Goal: Purchase product/service

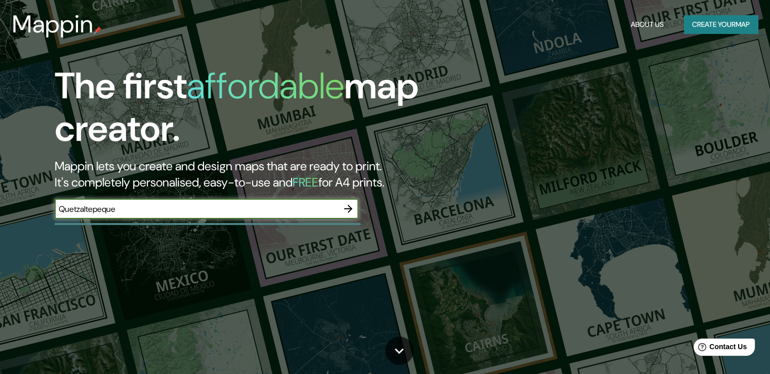
click at [202, 205] on input "Quetzaltepeque" at bounding box center [197, 209] width 284 height 12
type input "Quetzaltepeque"
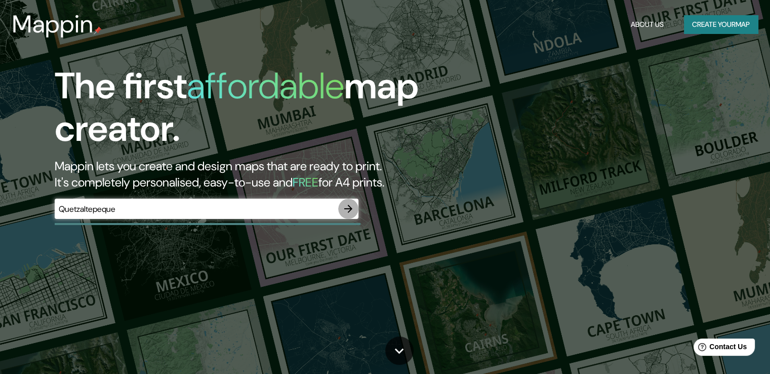
click at [350, 209] on icon "button" at bounding box center [348, 209] width 8 height 8
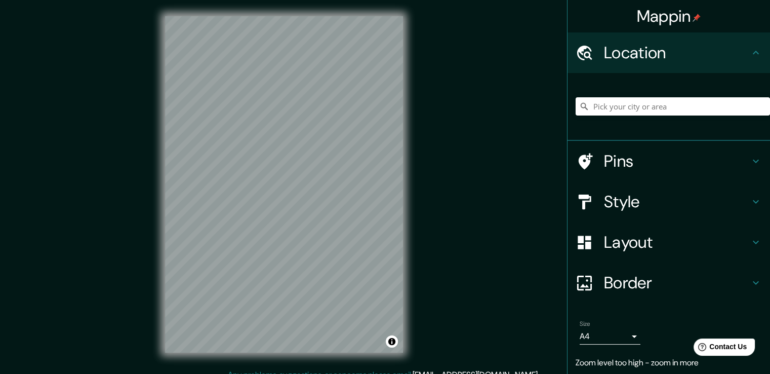
click at [658, 55] on h4 "Location" at bounding box center [677, 53] width 146 height 20
click at [650, 104] on input "Pick your city or area" at bounding box center [673, 106] width 194 height 18
type input "Quetzaltepeque, Departamento de Chiquimula, Guatemala"
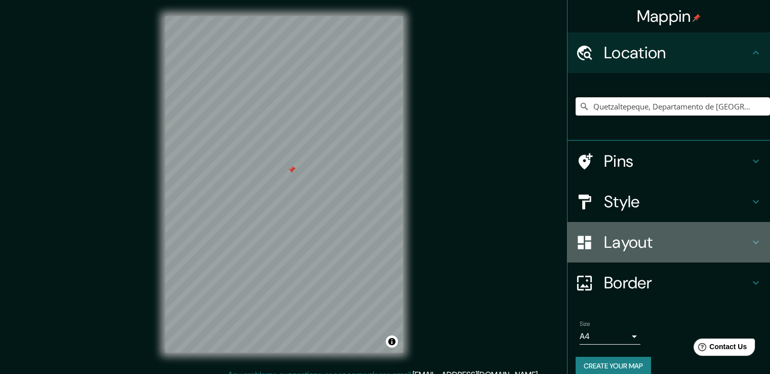
click at [703, 246] on h4 "Layout" at bounding box center [677, 242] width 146 height 20
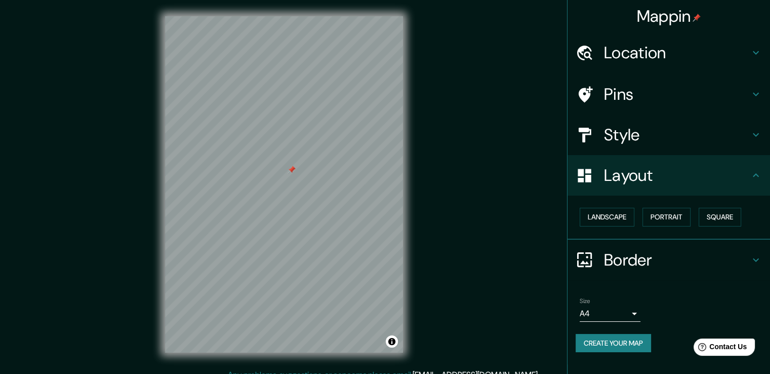
click at [669, 181] on h4 "Layout" at bounding box center [677, 175] width 146 height 20
click at [626, 217] on button "Landscape" at bounding box center [607, 217] width 55 height 19
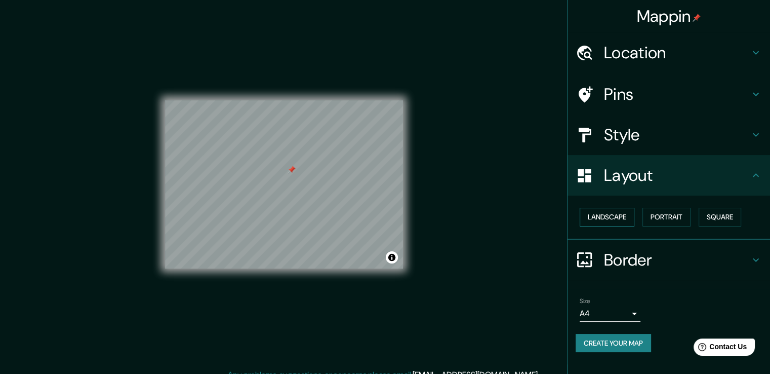
click at [626, 217] on button "Landscape" at bounding box center [607, 217] width 55 height 19
click at [679, 217] on button "Portrait" at bounding box center [667, 217] width 48 height 19
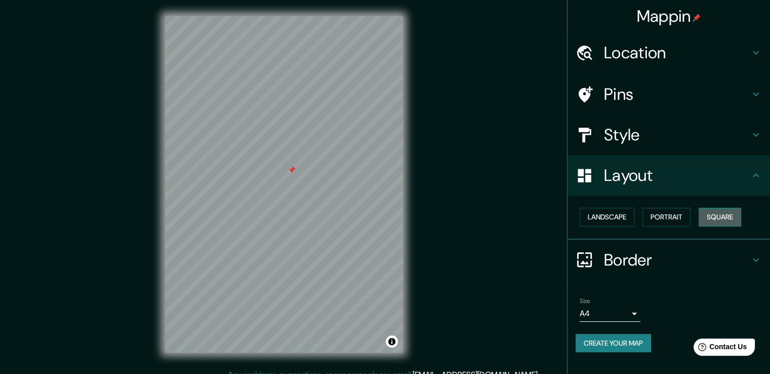
click at [729, 217] on button "Square" at bounding box center [720, 217] width 43 height 19
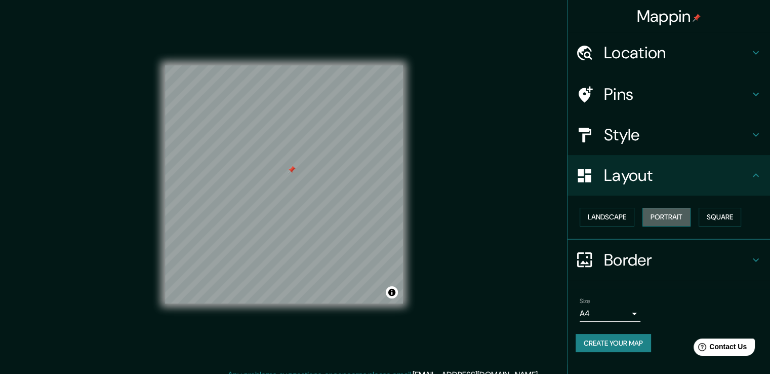
click at [673, 217] on button "Portrait" at bounding box center [667, 217] width 48 height 19
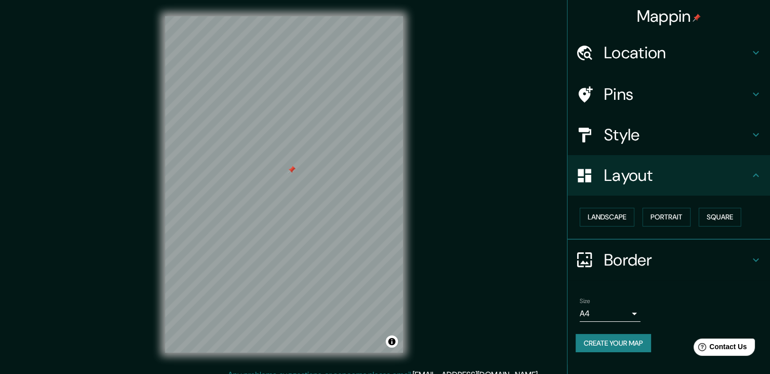
click at [690, 181] on h4 "Layout" at bounding box center [677, 175] width 146 height 20
click at [637, 134] on h4 "Style" at bounding box center [677, 135] width 146 height 20
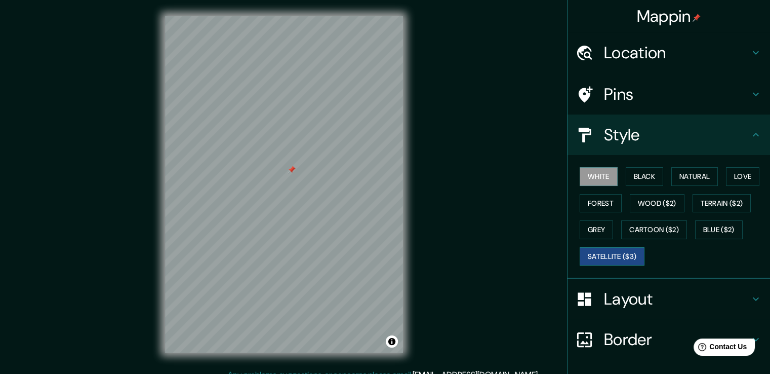
click at [615, 257] on button "Satellite ($3)" at bounding box center [612, 256] width 65 height 19
click at [608, 254] on button "Satellite ($3)" at bounding box center [612, 256] width 65 height 19
click at [596, 175] on button "White" at bounding box center [599, 176] width 38 height 19
drag, startPoint x: 317, startPoint y: 189, endPoint x: 318, endPoint y: 181, distance: 8.2
click at [319, 183] on div at bounding box center [316, 187] width 8 height 8
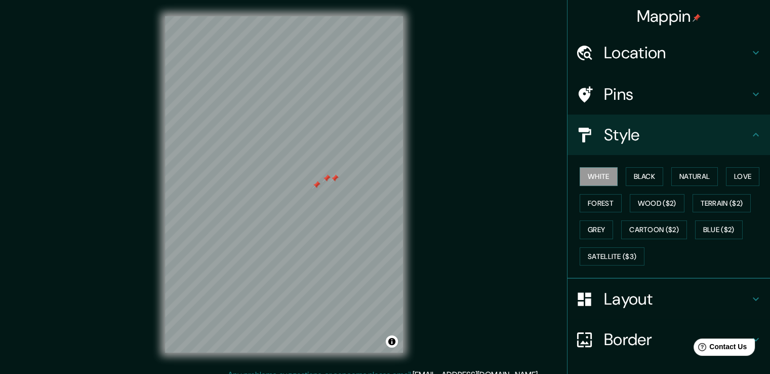
click at [313, 183] on div at bounding box center [316, 185] width 8 height 8
click at [326, 179] on div at bounding box center [327, 178] width 8 height 8
click at [336, 177] on div at bounding box center [335, 178] width 8 height 8
click at [298, 176] on div at bounding box center [299, 175] width 8 height 8
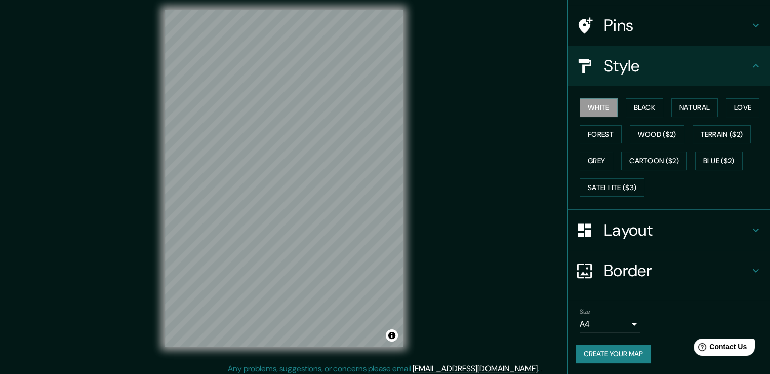
scroll to position [11, 0]
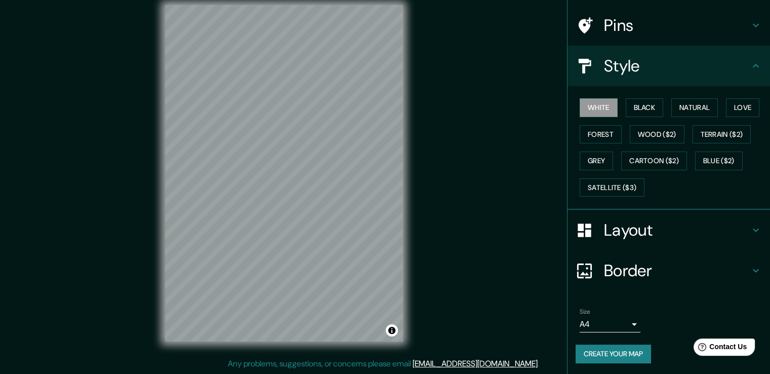
click at [621, 352] on button "Create your map" at bounding box center [613, 353] width 75 height 19
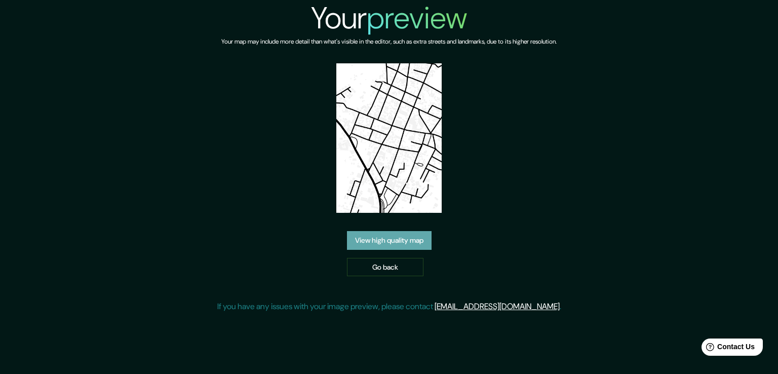
click at [401, 234] on link "View high quality map" at bounding box center [389, 240] width 85 height 19
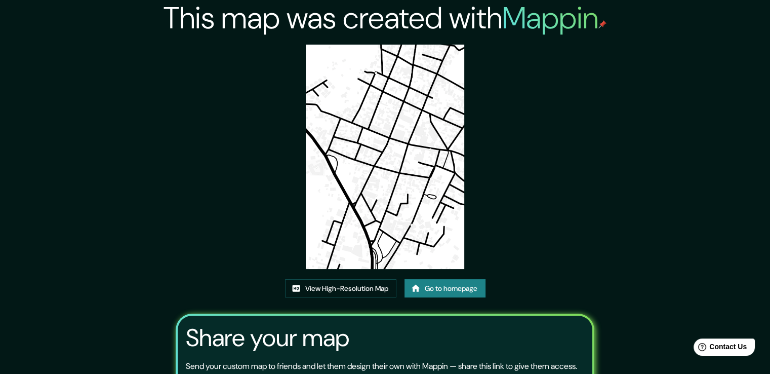
click at [448, 290] on link "Go to homepage" at bounding box center [445, 288] width 81 height 19
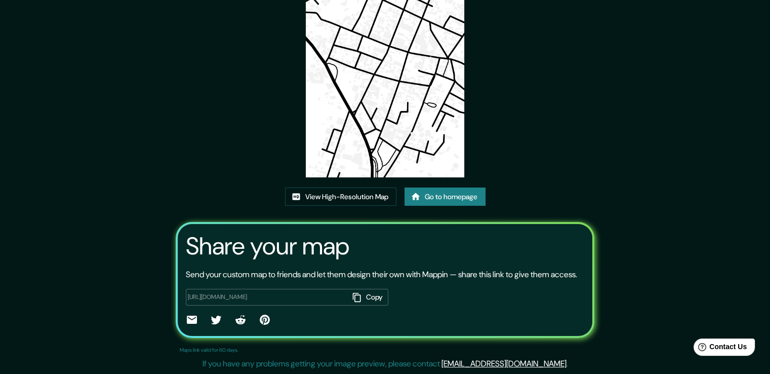
scroll to position [103, 0]
click at [361, 187] on link "View High-Resolution Map" at bounding box center [340, 196] width 111 height 19
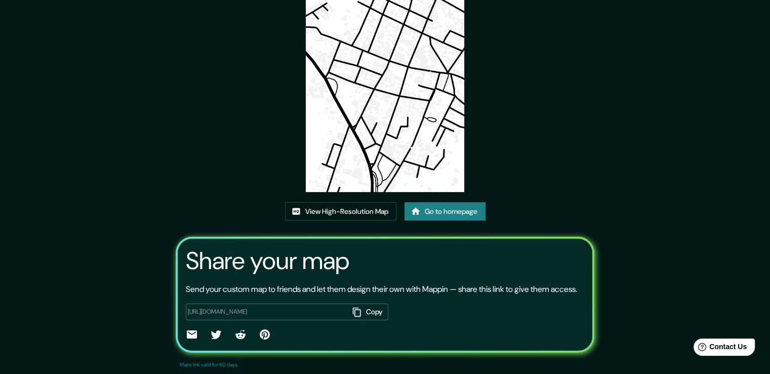
scroll to position [2, 0]
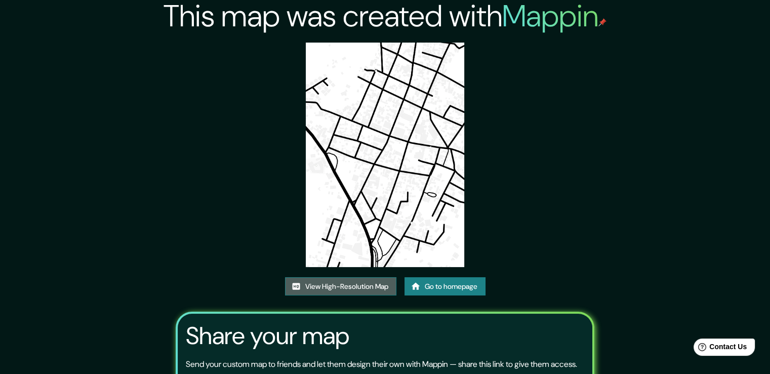
click at [354, 291] on link "View High-Resolution Map" at bounding box center [340, 286] width 111 height 19
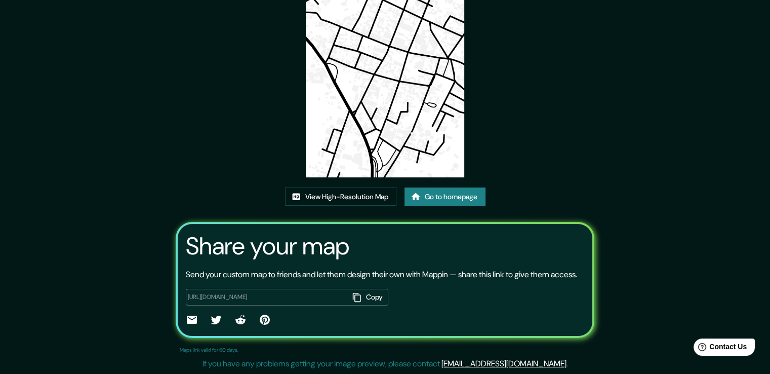
scroll to position [103, 0]
click at [370, 297] on button "Copy" at bounding box center [368, 297] width 39 height 17
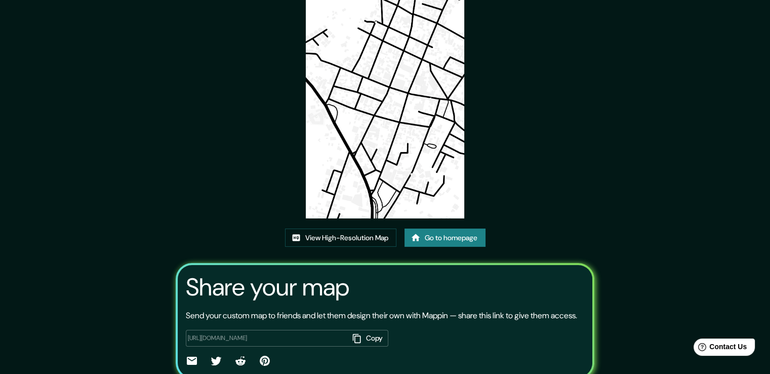
click at [393, 127] on img at bounding box center [385, 106] width 158 height 224
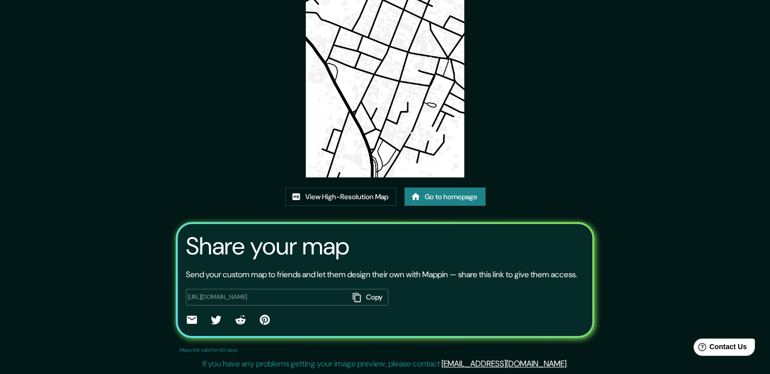
scroll to position [103, 0]
click at [361, 187] on link "View High-Resolution Map" at bounding box center [340, 196] width 111 height 19
